Goal: Transaction & Acquisition: Obtain resource

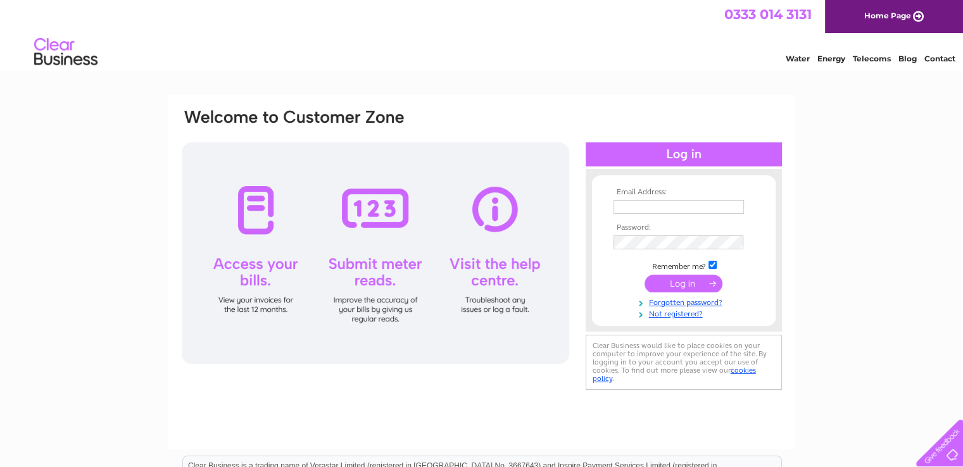
click at [645, 207] on input "text" at bounding box center [679, 207] width 130 height 14
type input "paulinedavies831@btinternet.com"
click at [645, 276] on input "submit" at bounding box center [684, 285] width 78 height 18
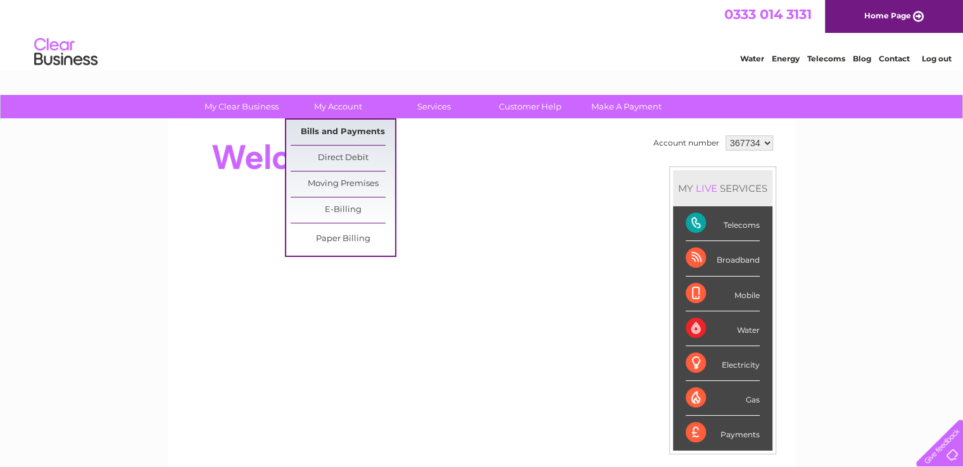
click at [315, 129] on link "Bills and Payments" at bounding box center [343, 132] width 105 height 25
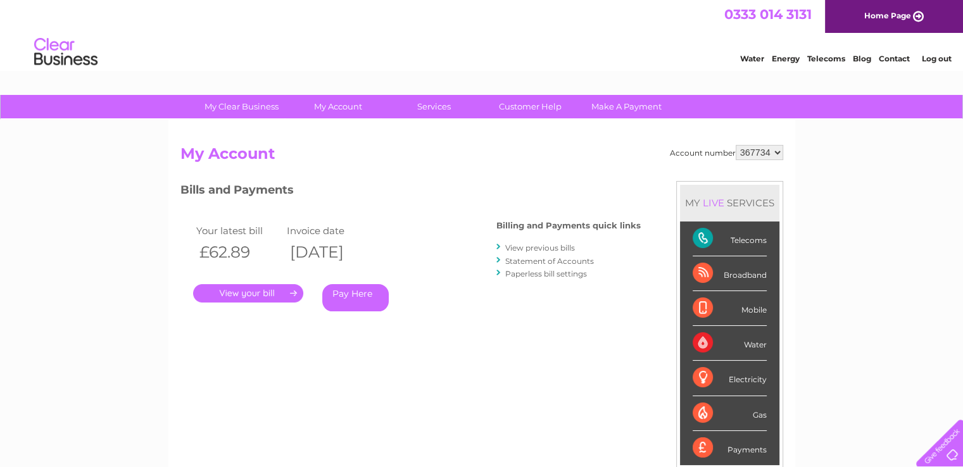
click at [537, 248] on link "View previous bills" at bounding box center [540, 248] width 70 height 10
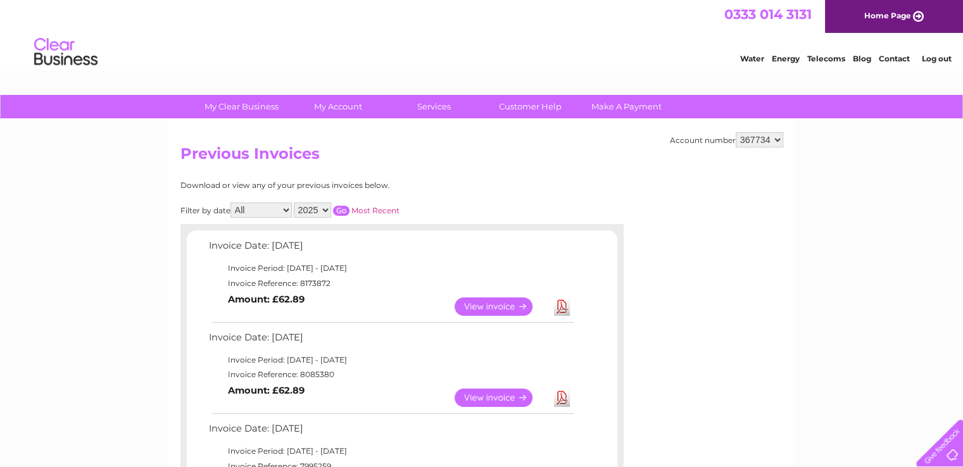
click at [561, 305] on link "Download" at bounding box center [562, 307] width 16 height 18
